Goal: Task Accomplishment & Management: Use online tool/utility

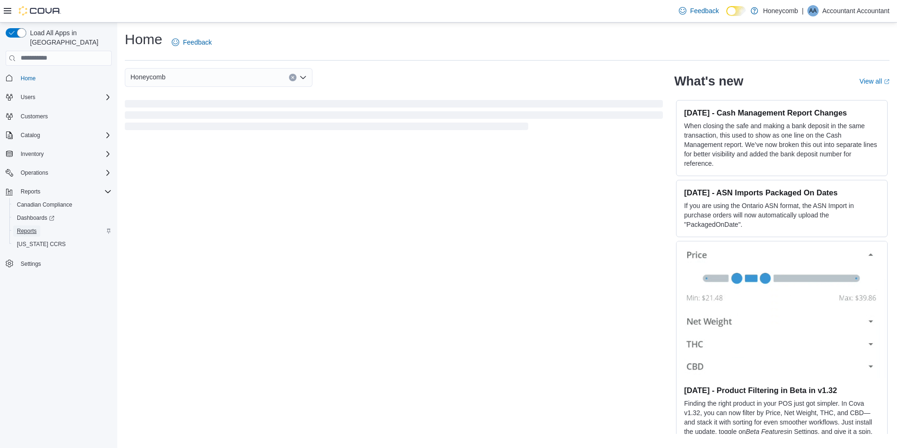
click at [30, 227] on span "Reports" at bounding box center [27, 230] width 20 height 11
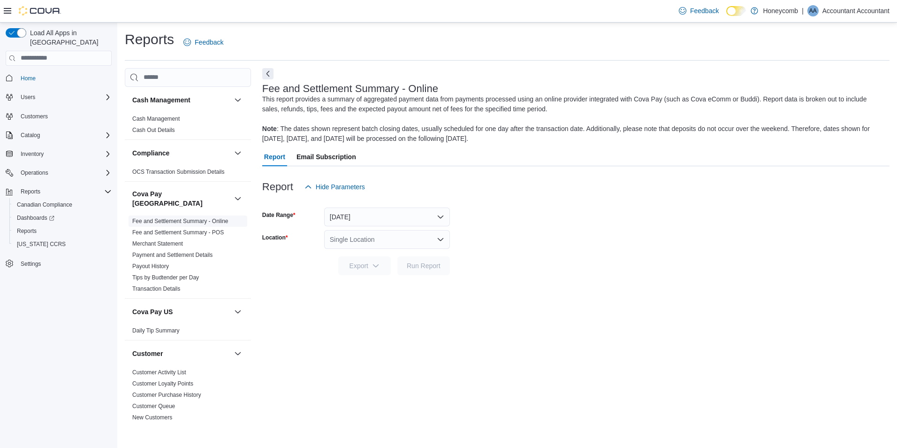
click at [164, 218] on link "Fee and Settlement Summary - Online" at bounding box center [180, 221] width 96 height 7
click at [438, 221] on button "Yesterday" at bounding box center [387, 216] width 126 height 19
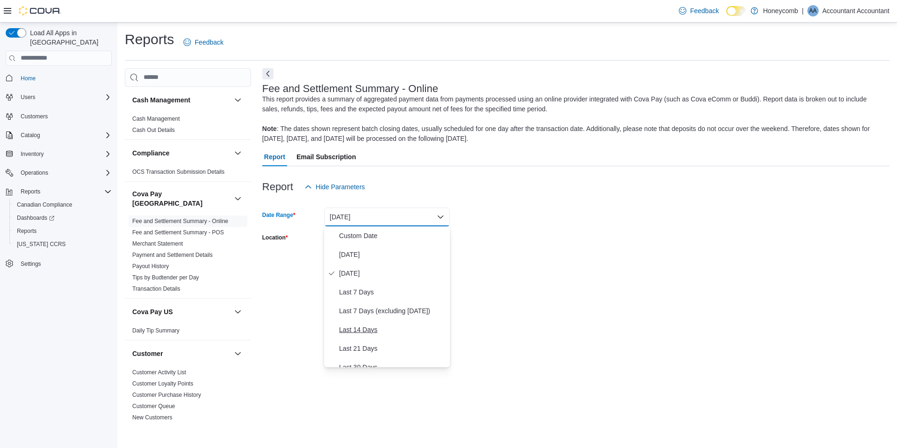
scroll to position [94, 0]
click at [360, 305] on span "Last Month" at bounding box center [392, 310] width 107 height 11
click at [403, 241] on div "Single Location" at bounding box center [387, 239] width 126 height 19
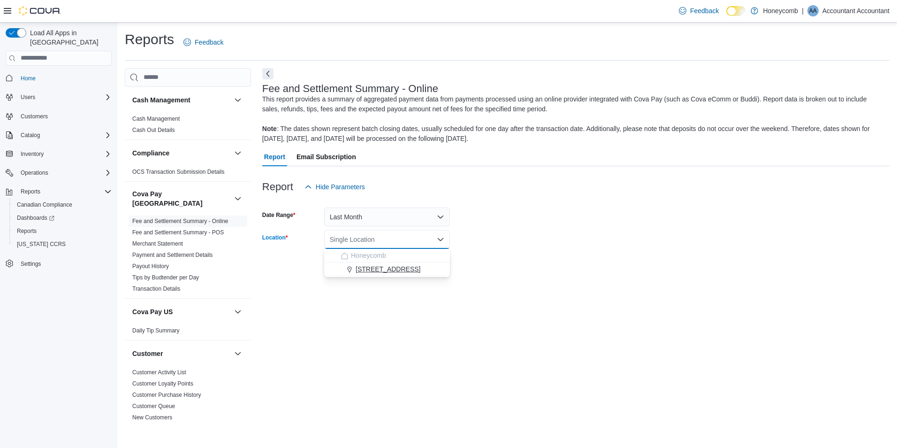
click at [388, 270] on span "107-2317 Millstream Road" at bounding box center [388, 268] width 65 height 9
click at [413, 263] on span "Run Report" at bounding box center [424, 264] width 34 height 9
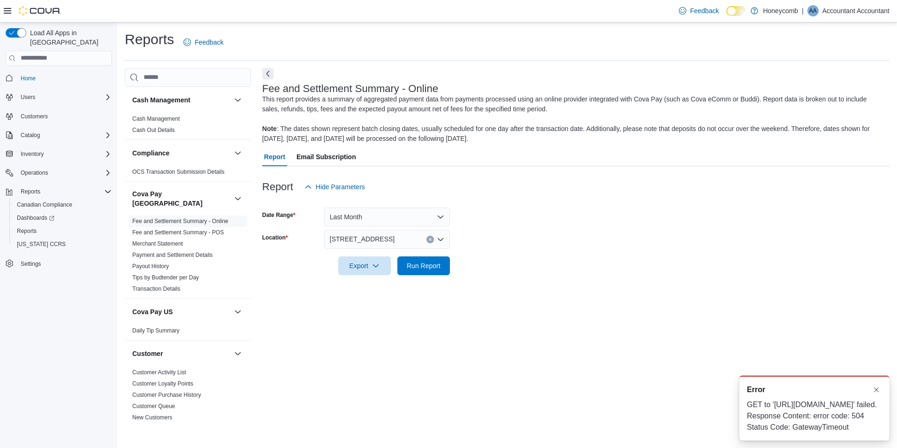
click at [863, 7] on p "Accountant Accountant" at bounding box center [856, 10] width 67 height 11
click at [838, 93] on span "Sign Out" at bounding box center [828, 91] width 25 height 9
